Goal: Information Seeking & Learning: Learn about a topic

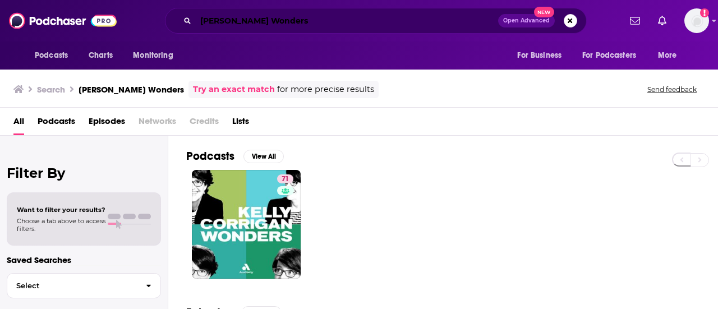
click at [244, 21] on input "[PERSON_NAME] Wonders" at bounding box center [347, 21] width 302 height 18
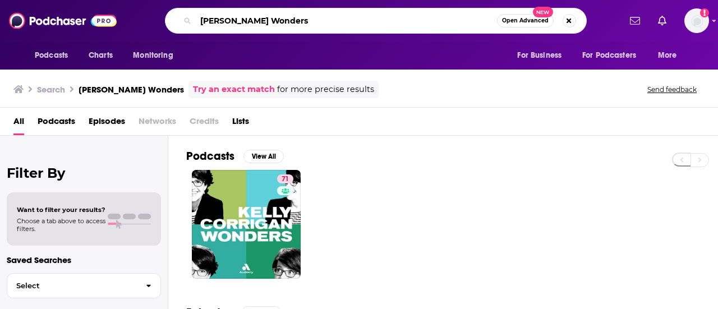
click at [244, 21] on input "[PERSON_NAME] Wonders" at bounding box center [346, 21] width 301 height 18
drag, startPoint x: 0, startPoint y: 0, endPoint x: 243, endPoint y: 22, distance: 244.5
click at [244, 22] on input "[PERSON_NAME] Wonders" at bounding box center [346, 21] width 301 height 18
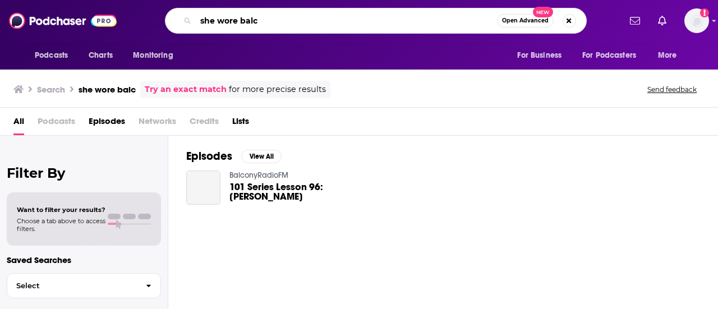
click at [269, 22] on input "she wore balc" at bounding box center [346, 21] width 301 height 18
type input "she wore black"
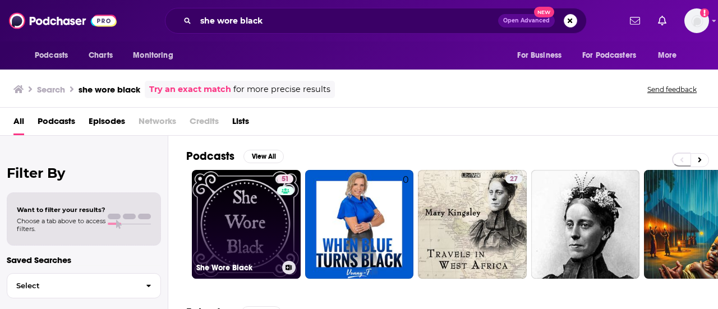
click at [227, 206] on link "51 She Wore Black" at bounding box center [246, 224] width 109 height 109
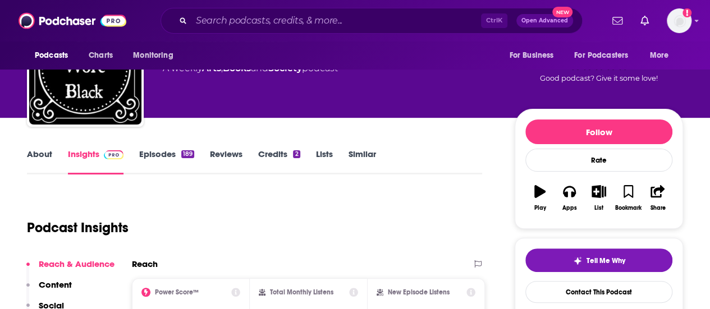
scroll to position [168, 0]
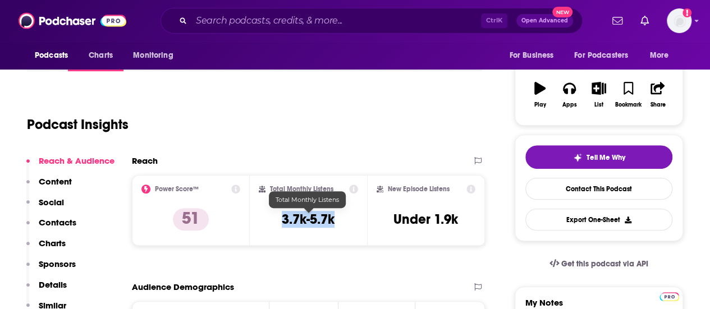
drag, startPoint x: 342, startPoint y: 219, endPoint x: 284, endPoint y: 222, distance: 57.3
click at [284, 222] on div "Total Monthly Listens 3.7k-5.7k" at bounding box center [309, 211] width 100 height 52
click at [332, 251] on div "Reach Power Score™ 51 Total Monthly Listens 3.7k-5.7k New Episode Listens Under…" at bounding box center [308, 204] width 353 height 99
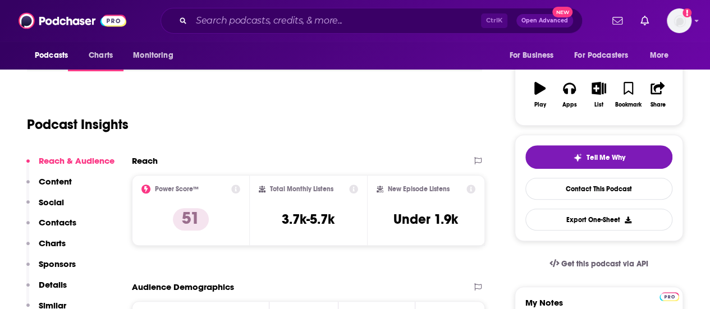
scroll to position [0, 0]
